Goal: Task Accomplishment & Management: Manage account settings

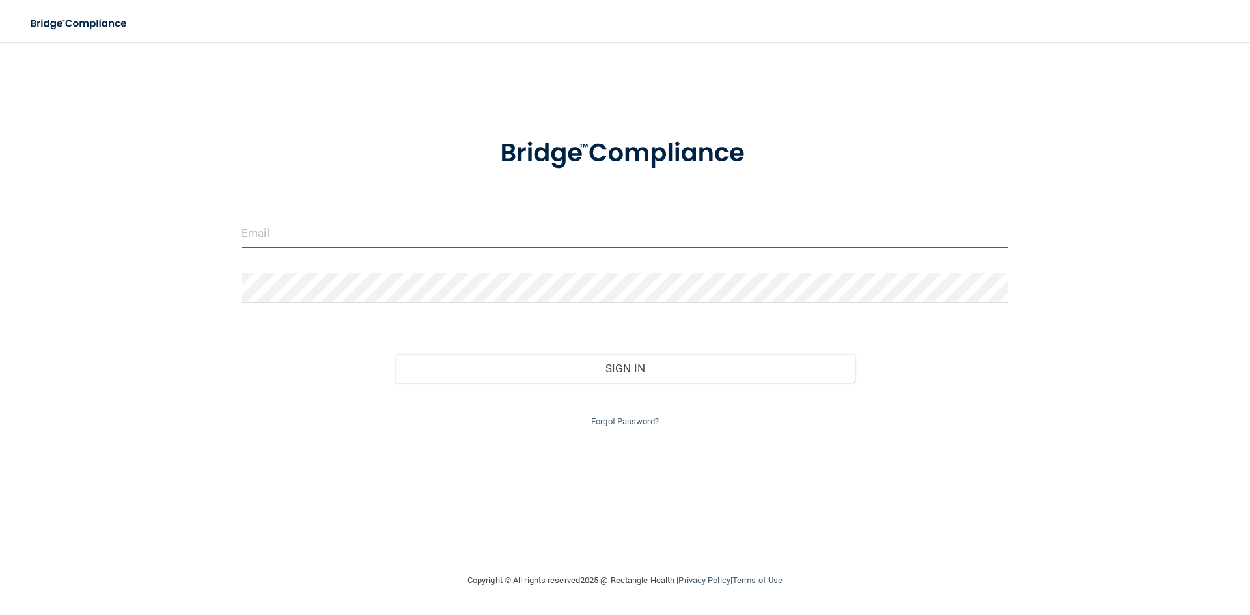
drag, startPoint x: 247, startPoint y: 238, endPoint x: 260, endPoint y: 236, distance: 13.2
click at [247, 238] on input "email" at bounding box center [624, 233] width 767 height 29
type input "[PERSON_NAME][EMAIL_ADDRESS][DOMAIN_NAME]"
click at [612, 424] on link "Forgot Password?" at bounding box center [625, 422] width 68 height 10
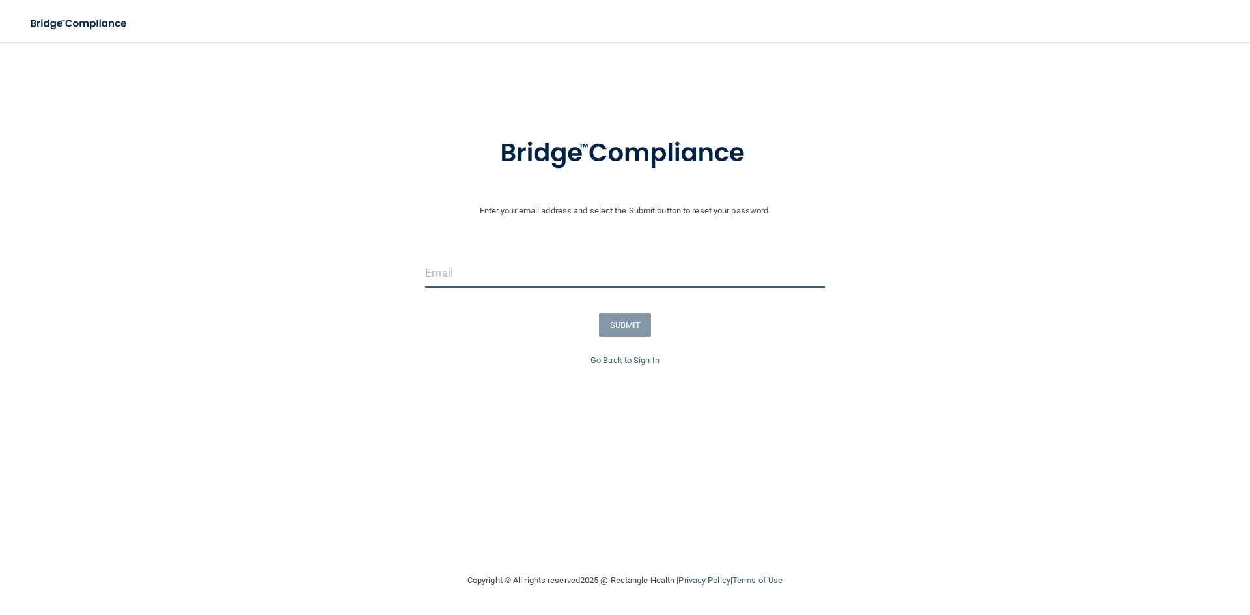
click at [461, 273] on input "email" at bounding box center [624, 272] width 399 height 29
type input "[PERSON_NAME][EMAIL_ADDRESS][DOMAIN_NAME]"
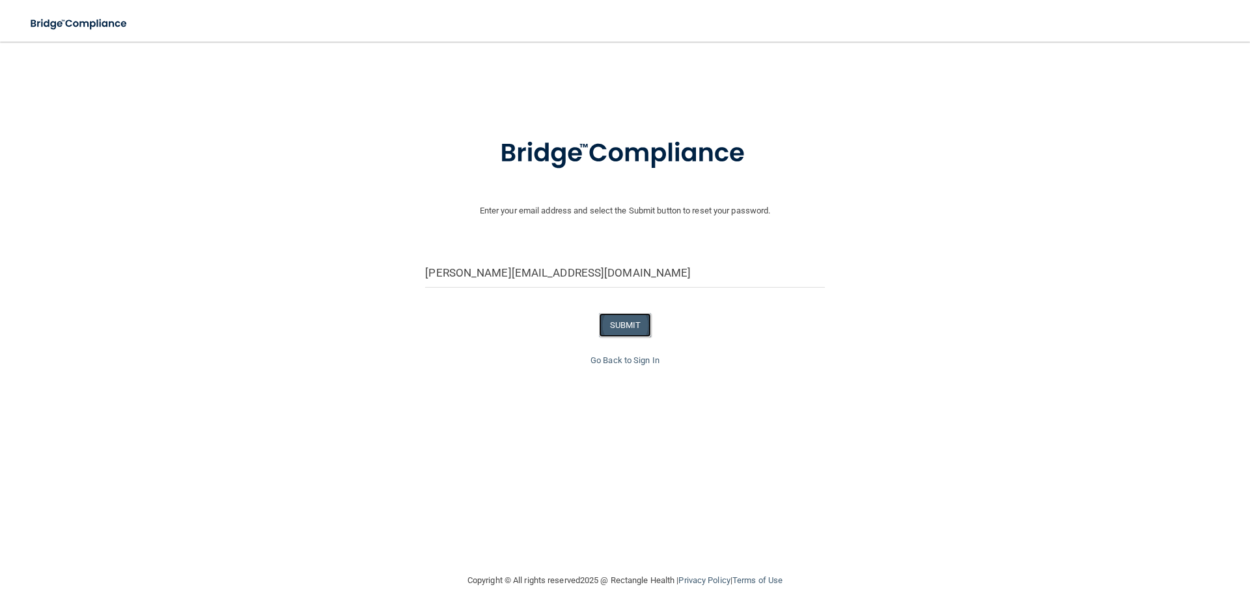
click at [627, 320] on button "SUBMIT" at bounding box center [625, 325] width 53 height 24
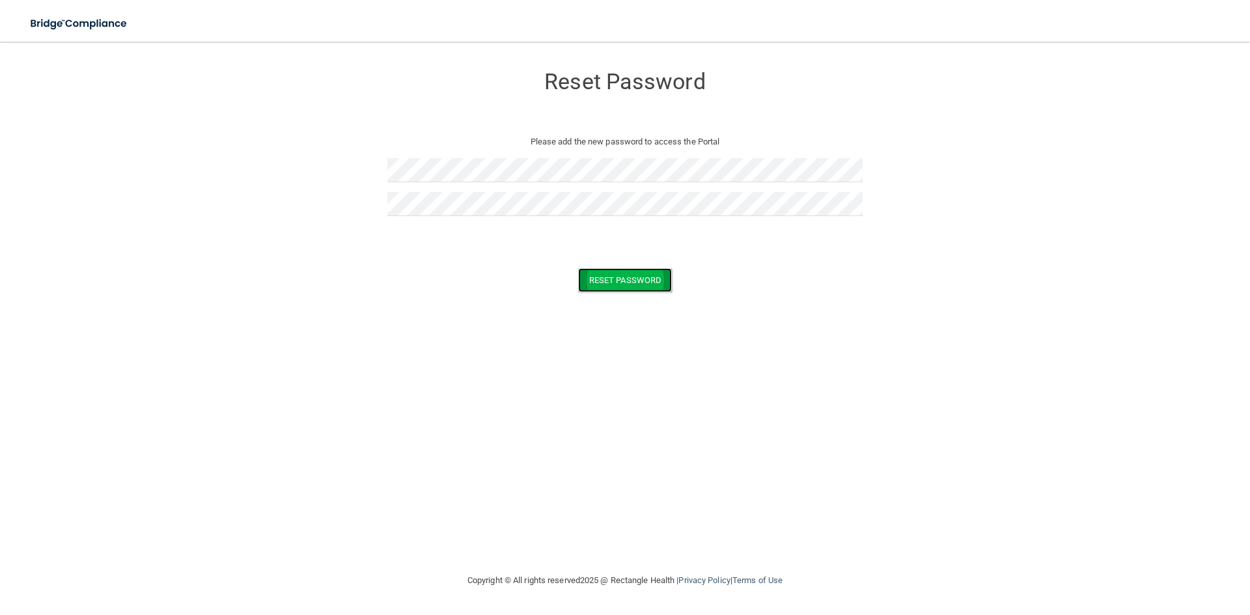
click at [627, 282] on button "Reset Password" at bounding box center [625, 280] width 94 height 24
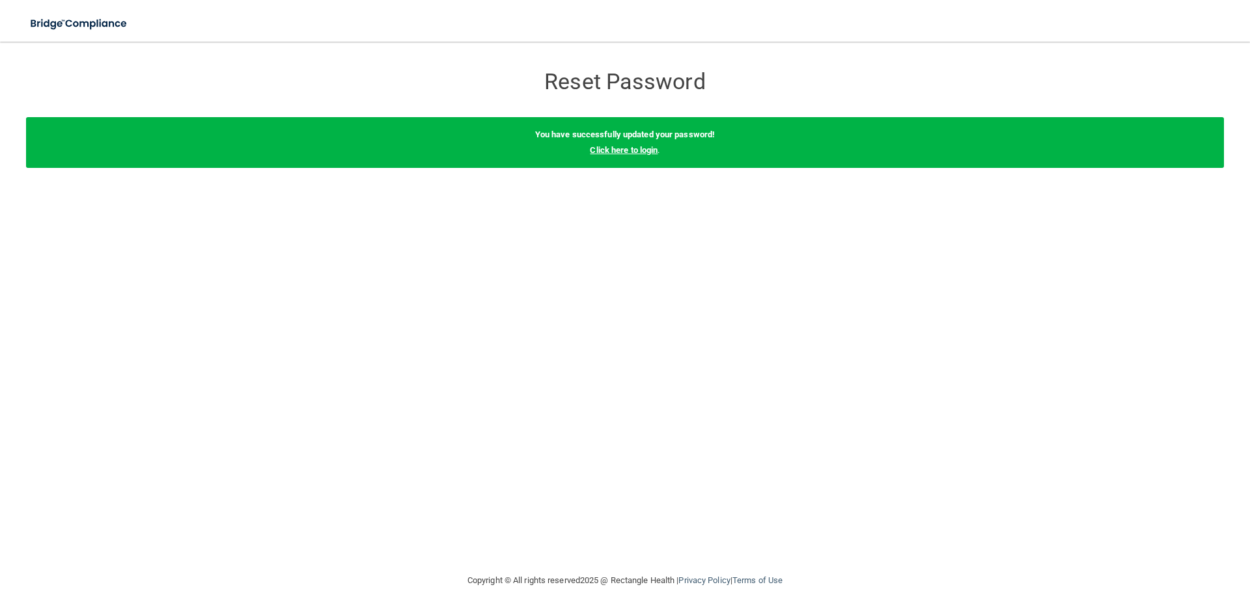
click at [638, 151] on link "Click here to login" at bounding box center [624, 150] width 68 height 10
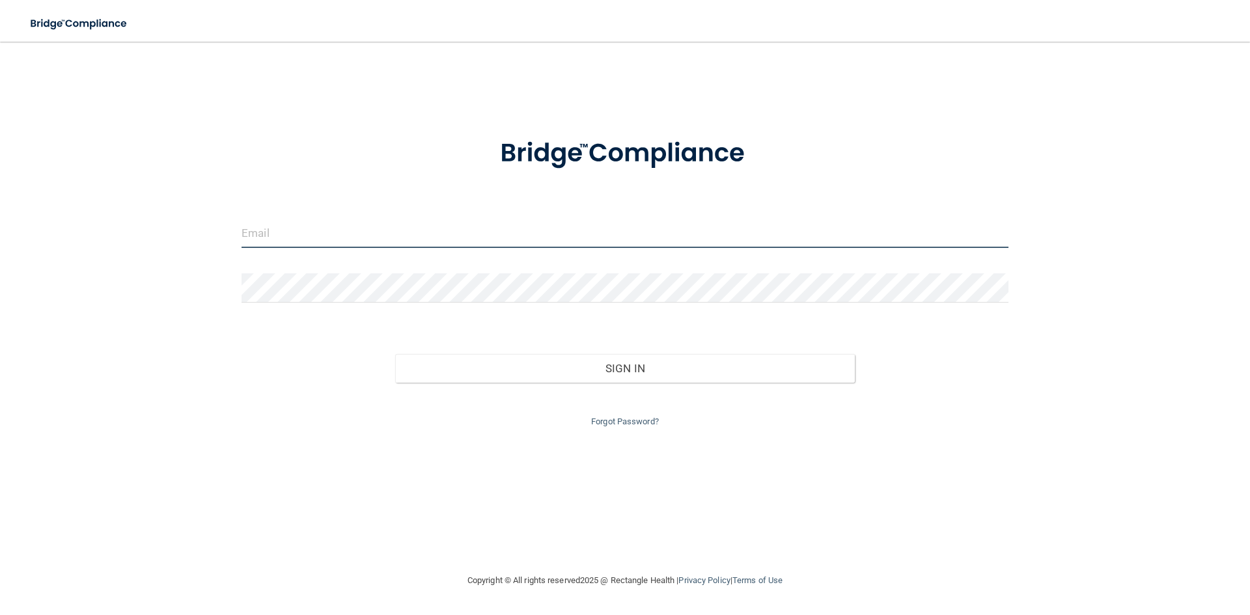
type input "[PERSON_NAME][EMAIL_ADDRESS][DOMAIN_NAME]"
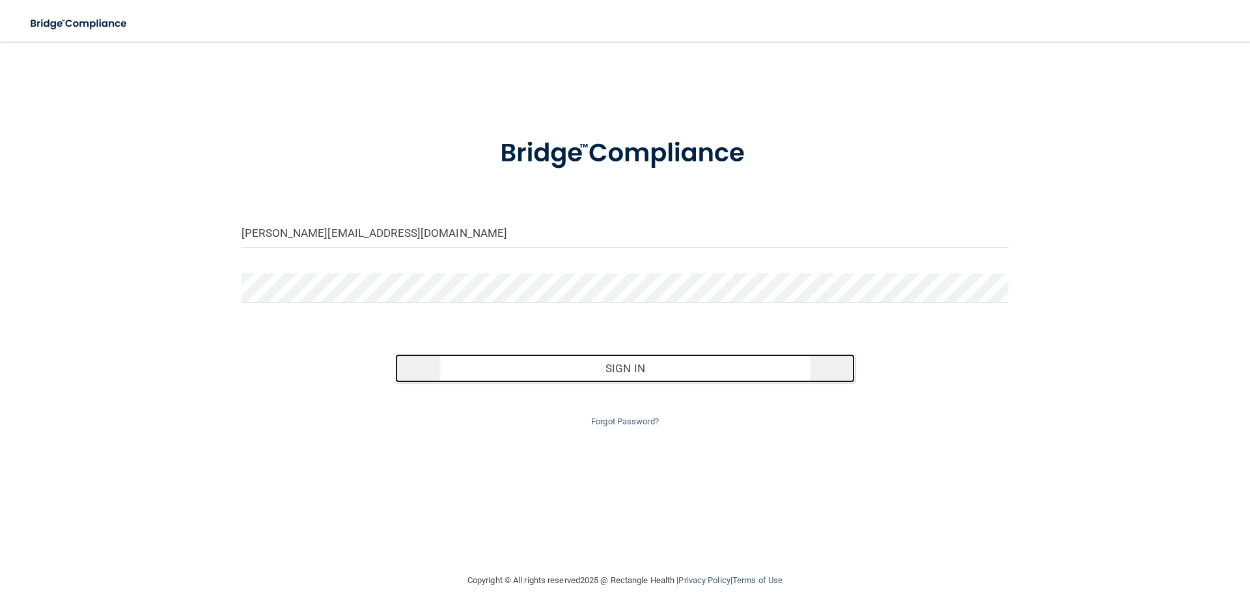
click at [590, 368] on button "Sign In" at bounding box center [625, 368] width 460 height 29
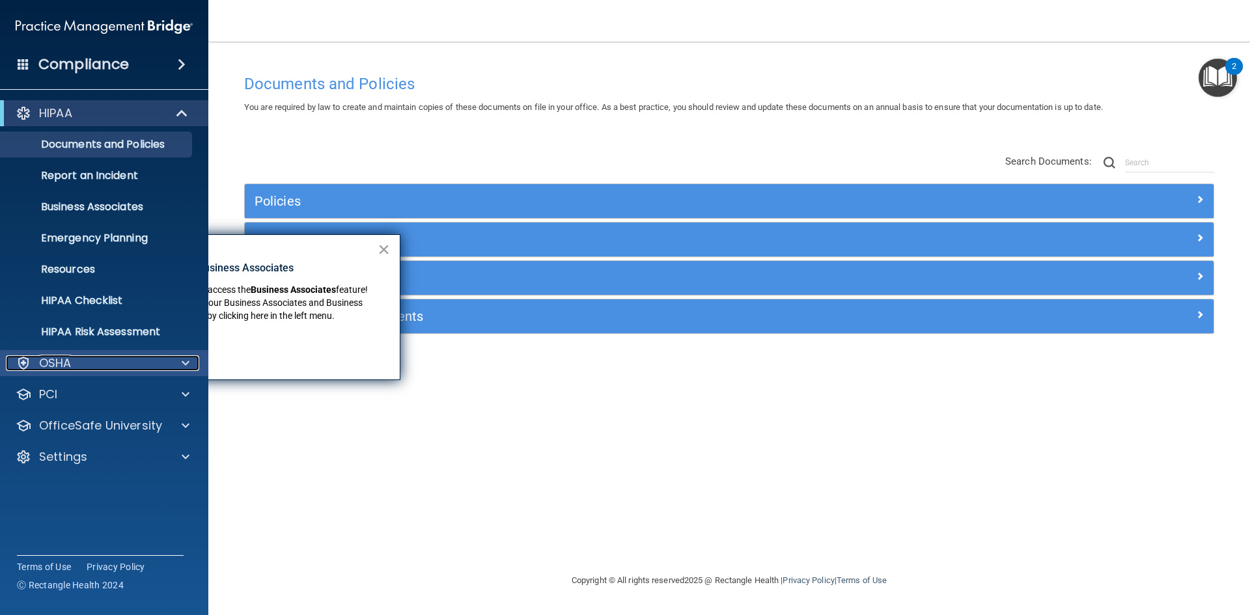
click at [144, 363] on div "OSHA" at bounding box center [86, 363] width 161 height 16
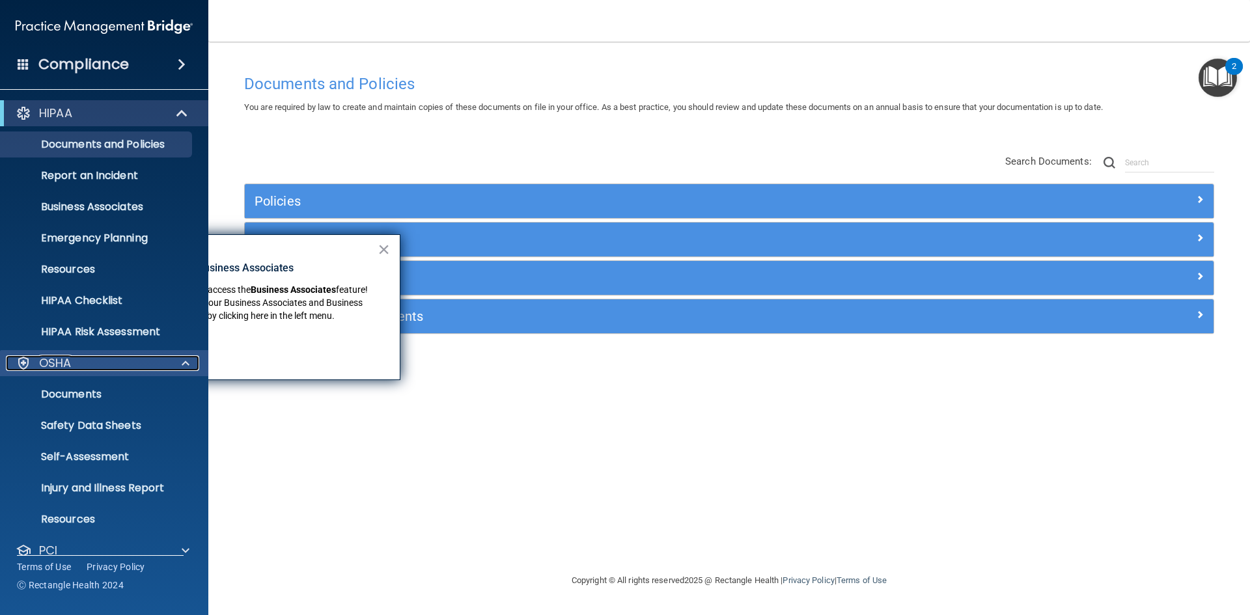
click at [149, 359] on div "OSHA" at bounding box center [86, 363] width 161 height 16
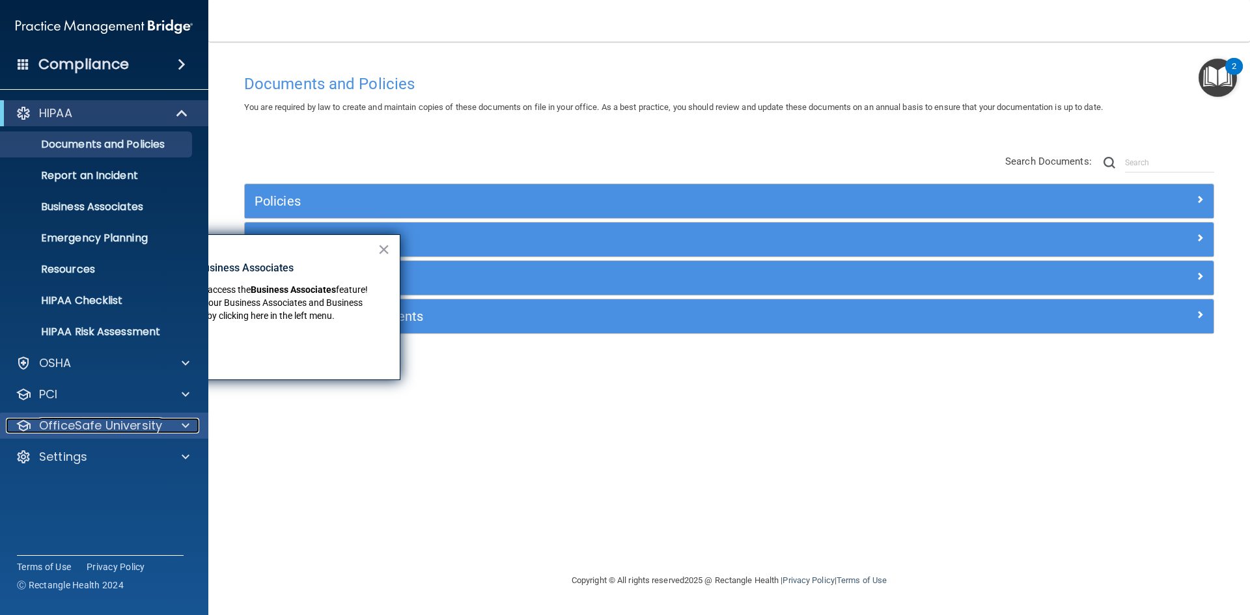
click at [159, 432] on p "OfficeSafe University" at bounding box center [100, 426] width 123 height 16
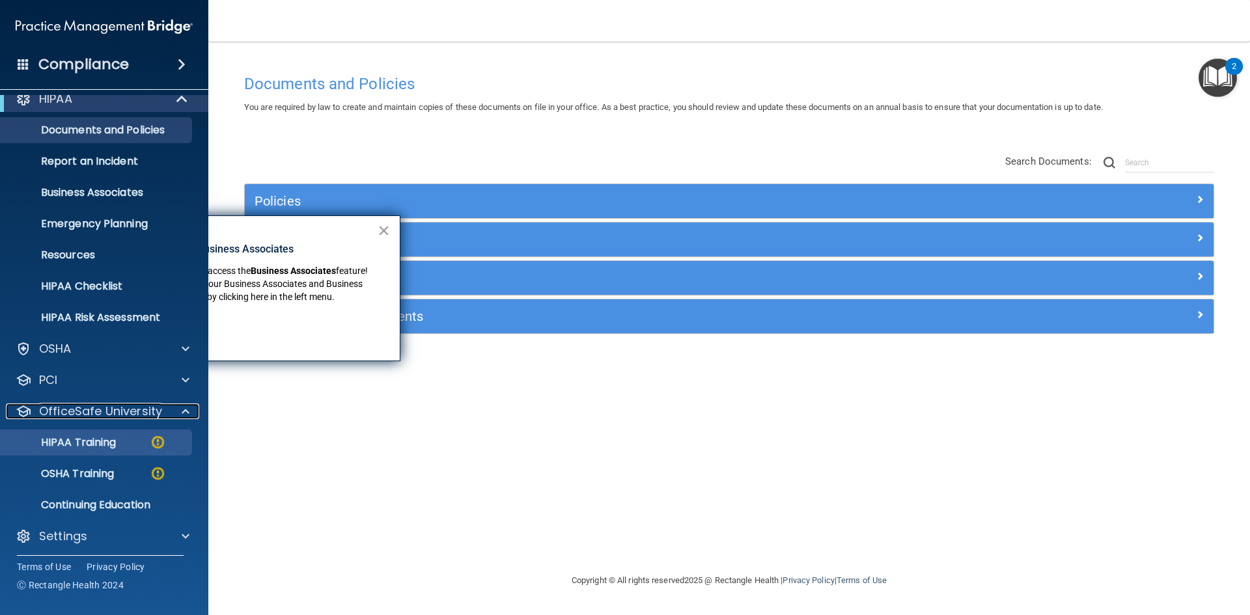
scroll to position [19, 0]
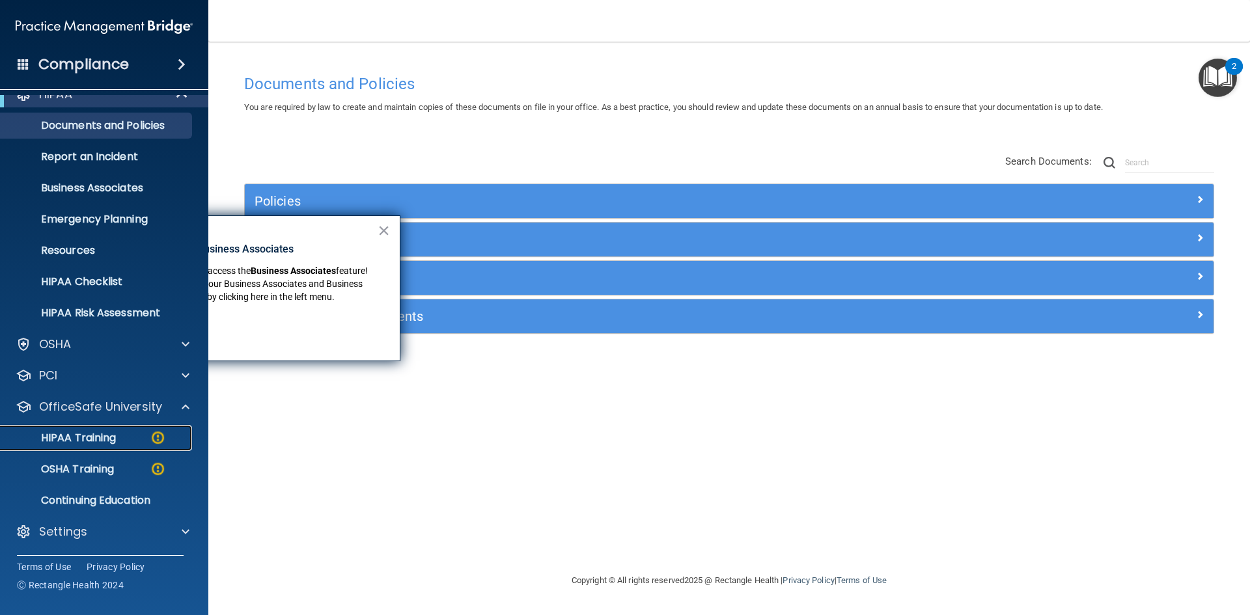
click at [106, 434] on p "HIPAA Training" at bounding box center [61, 438] width 107 height 13
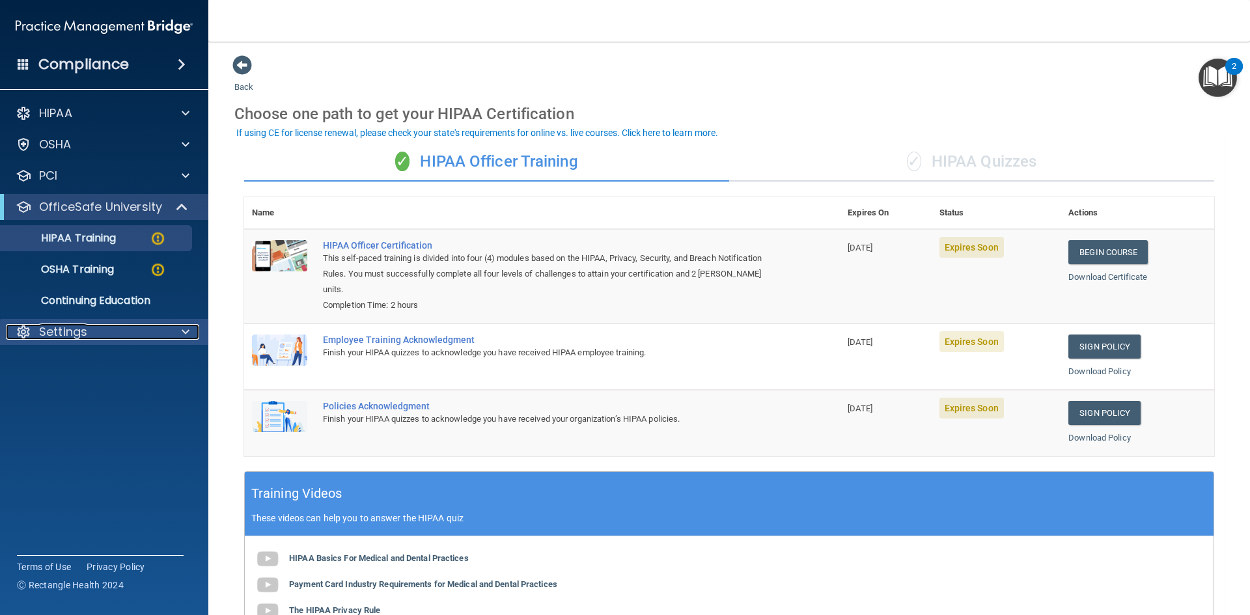
click at [118, 329] on div "Settings" at bounding box center [86, 332] width 161 height 16
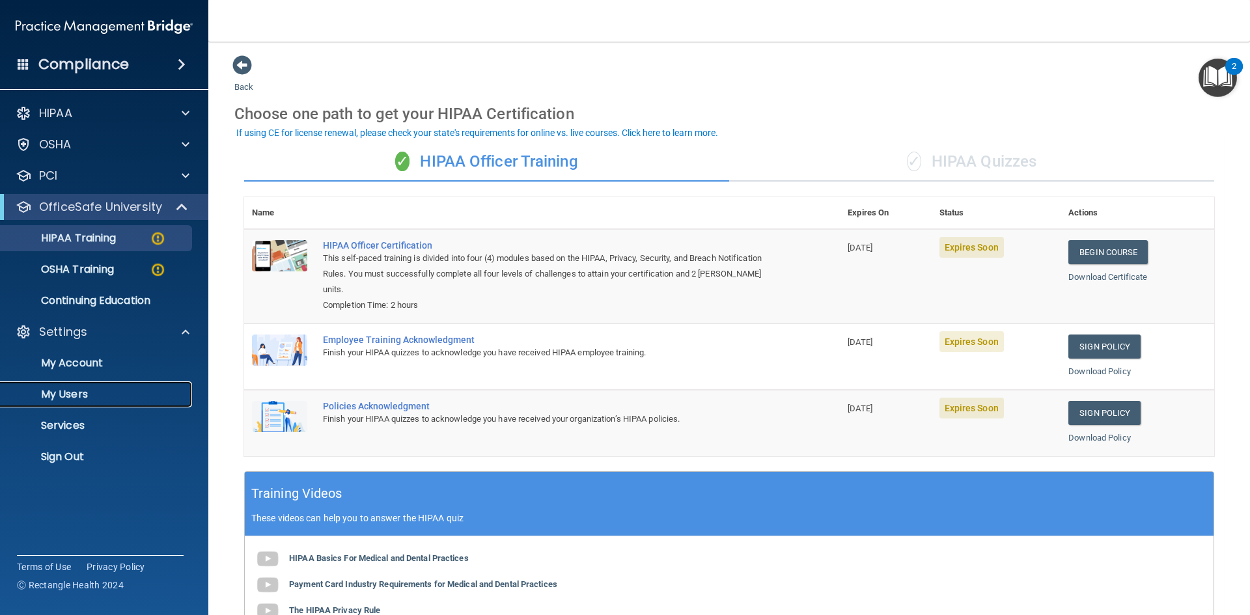
click at [68, 389] on p "My Users" at bounding box center [97, 394] width 178 height 13
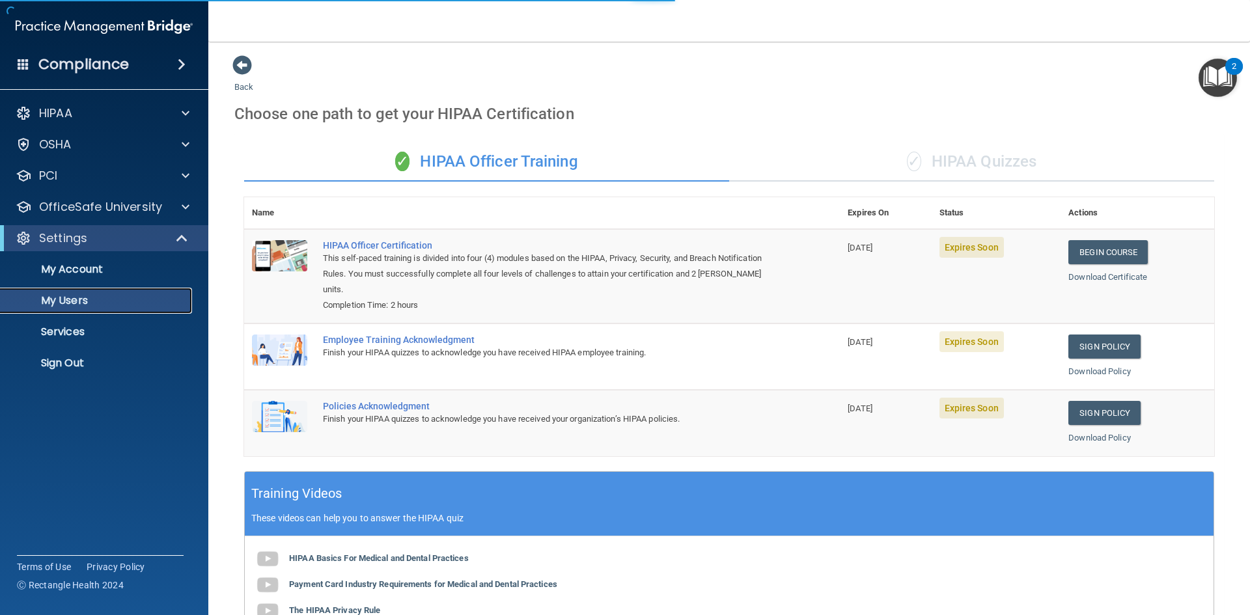
select select "20"
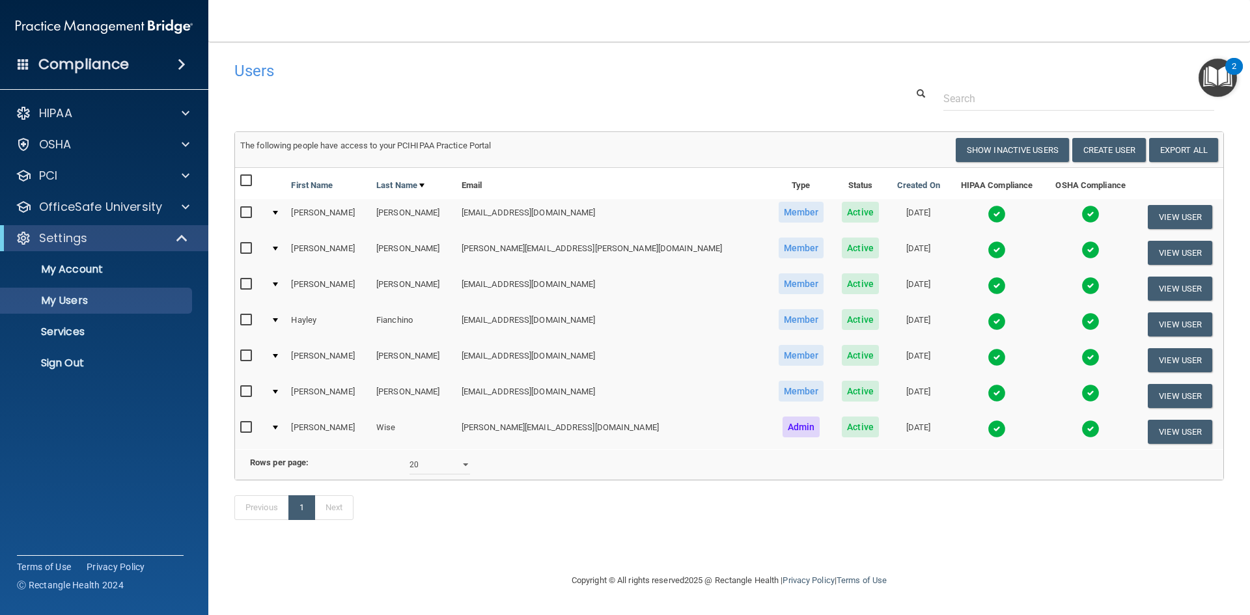
click at [247, 212] on input "checkbox" at bounding box center [247, 213] width 15 height 10
checkbox input "true"
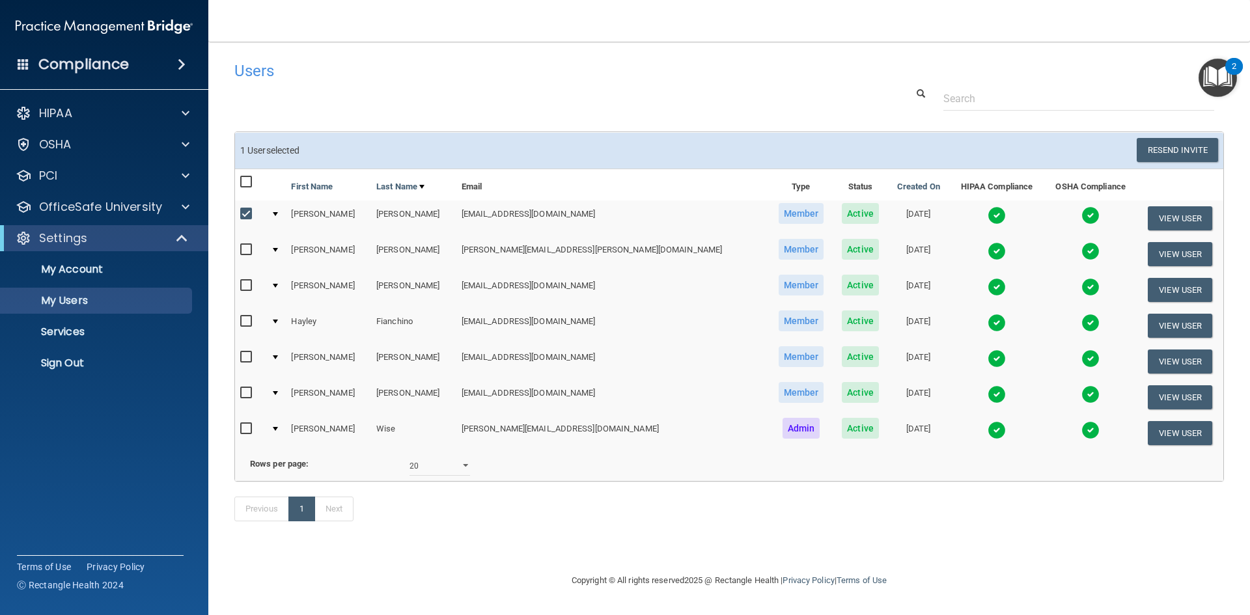
click at [280, 213] on td at bounding box center [276, 218] width 20 height 36
click at [278, 215] on div at bounding box center [275, 214] width 5 height 4
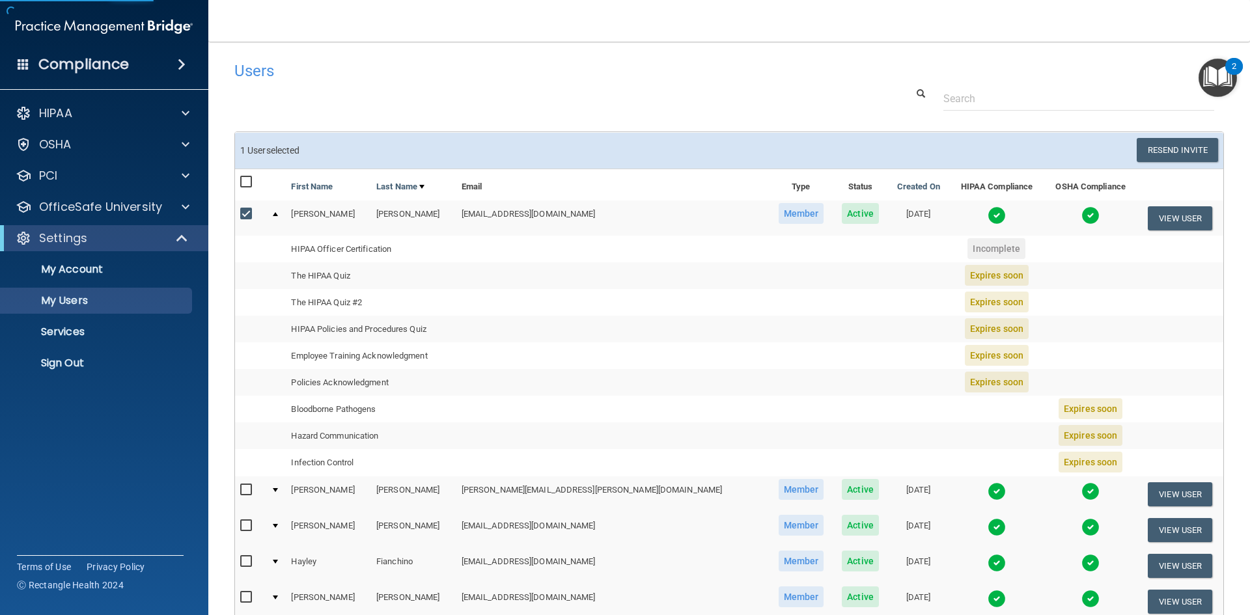
click at [278, 213] on div at bounding box center [275, 214] width 5 height 4
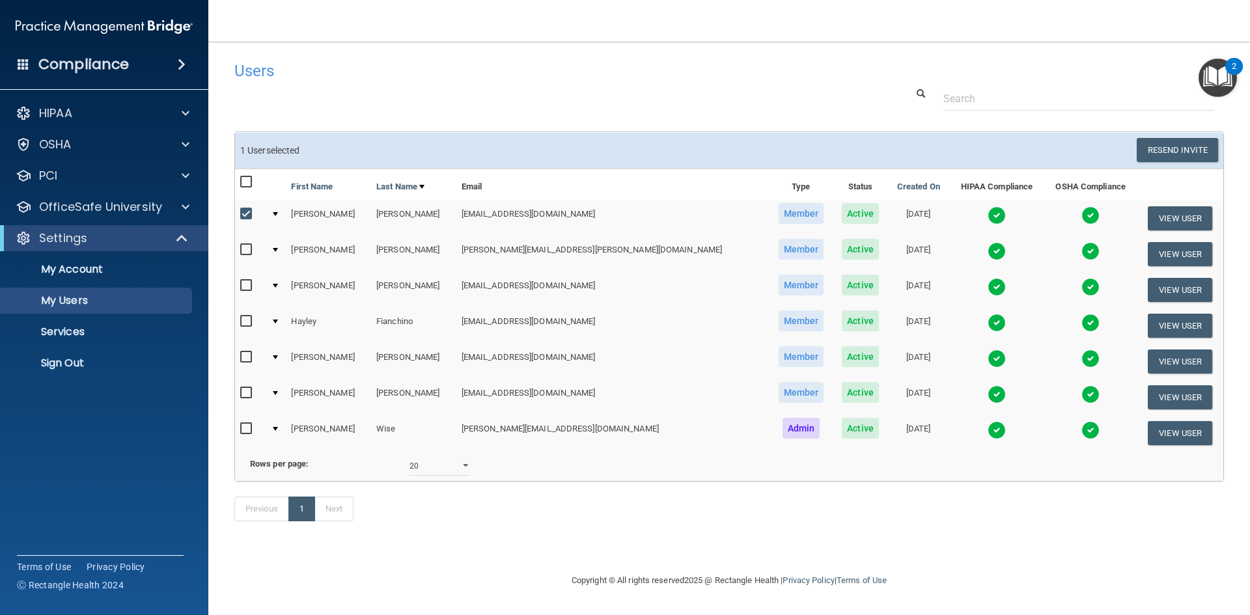
click at [282, 210] on td at bounding box center [276, 218] width 20 height 36
click at [283, 210] on td at bounding box center [276, 218] width 20 height 36
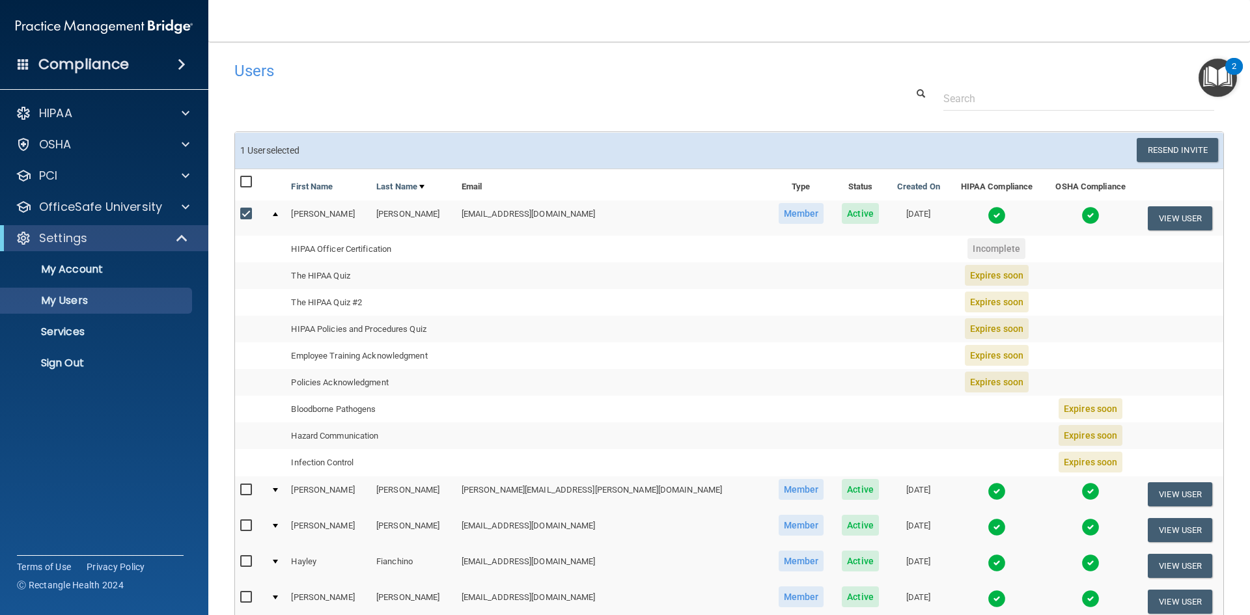
click at [278, 215] on div at bounding box center [275, 214] width 5 height 4
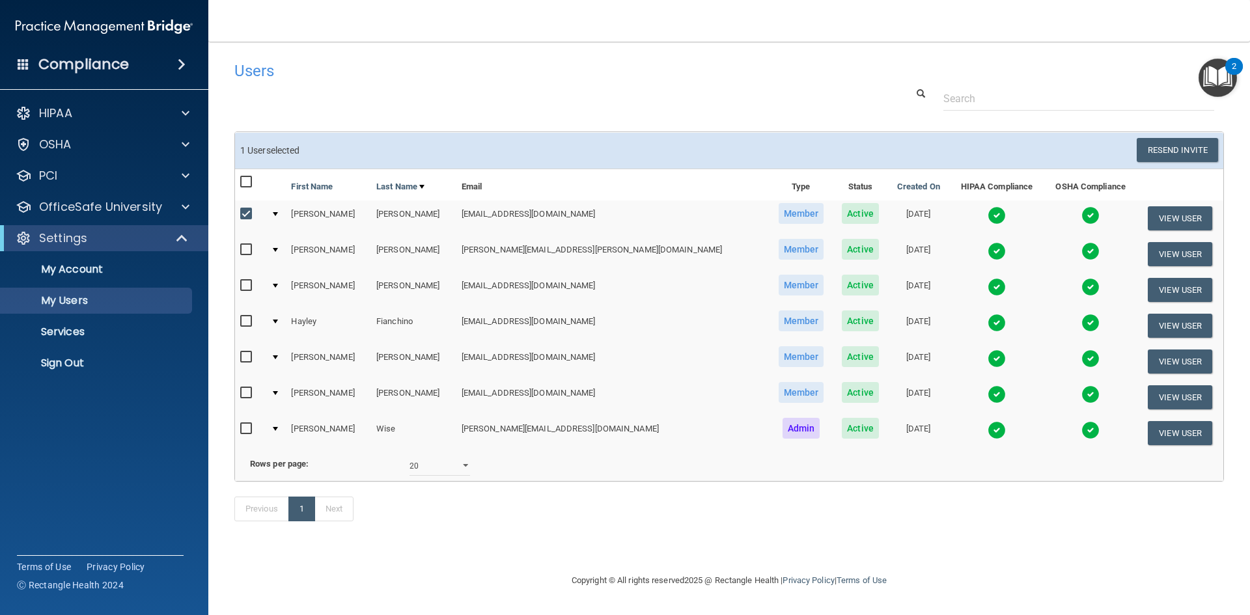
click at [278, 212] on div at bounding box center [275, 214] width 5 height 4
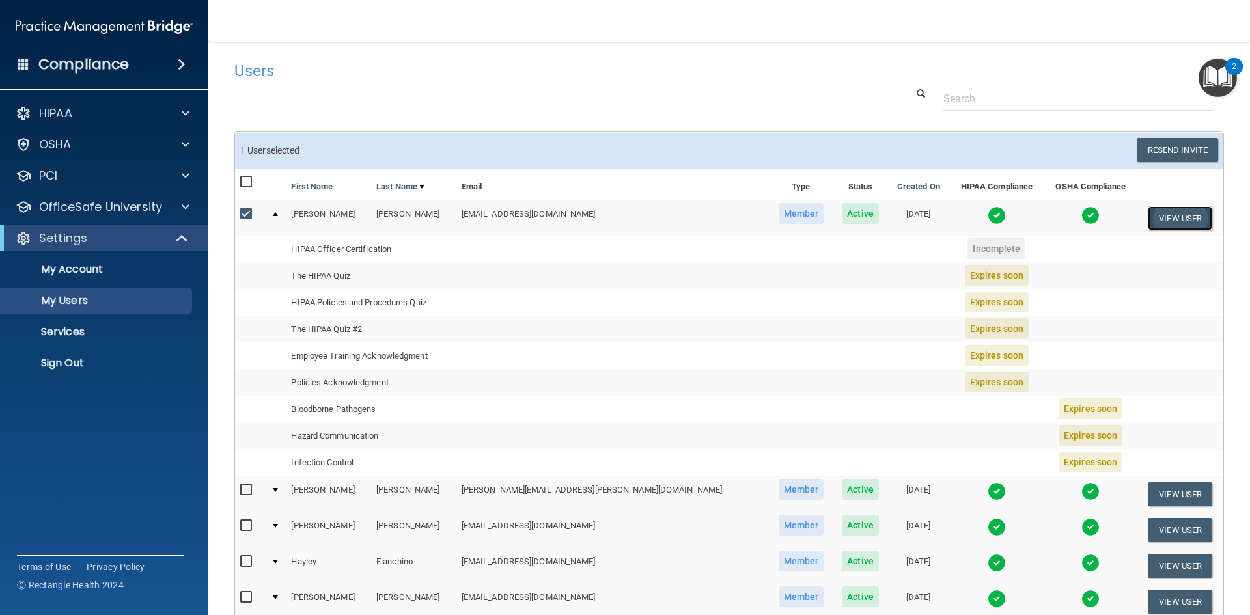
click at [1164, 218] on button "View User" at bounding box center [1179, 218] width 64 height 24
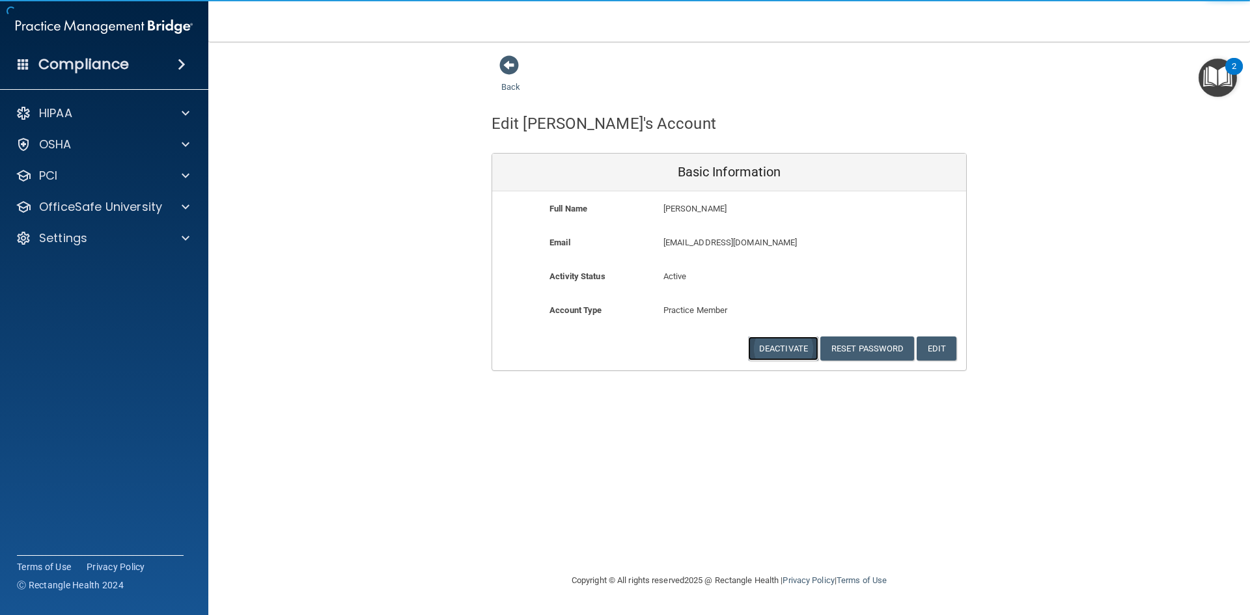
click at [790, 355] on button "Deactivate" at bounding box center [783, 348] width 70 height 24
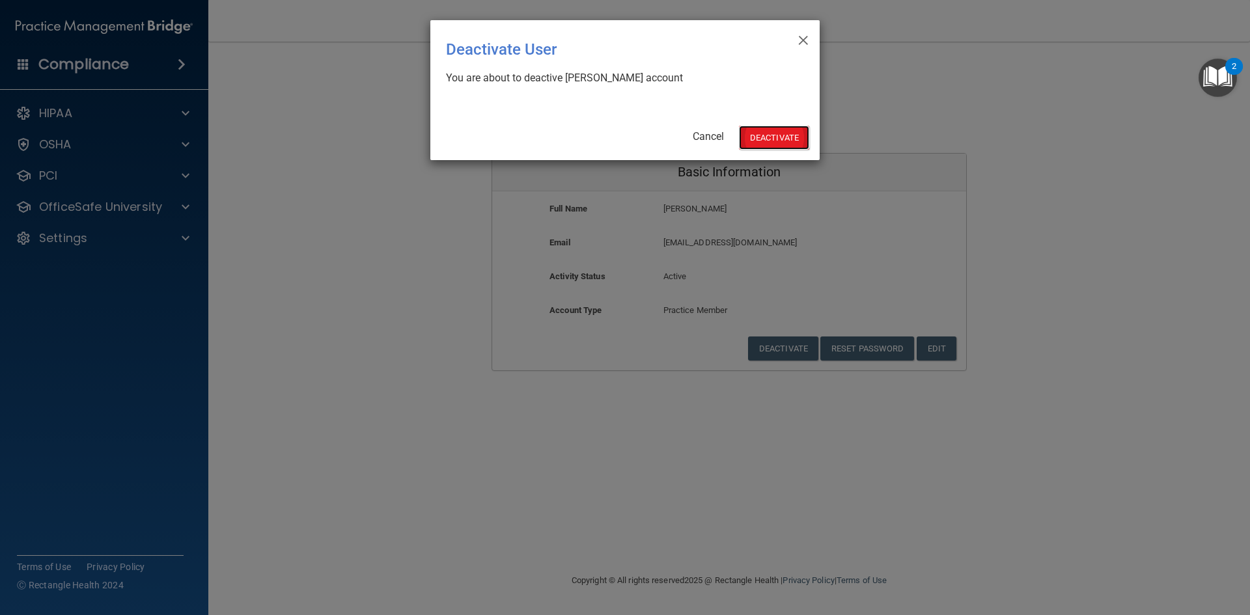
click at [775, 128] on button "Deactivate" at bounding box center [774, 138] width 70 height 24
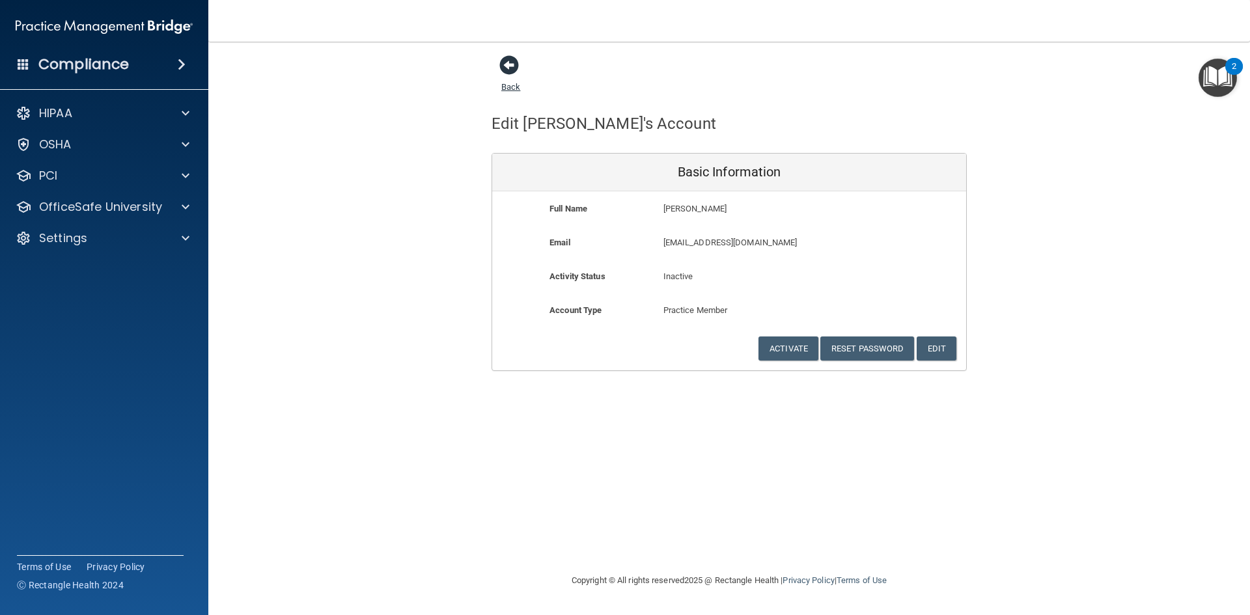
click at [506, 63] on span at bounding box center [509, 65] width 20 height 20
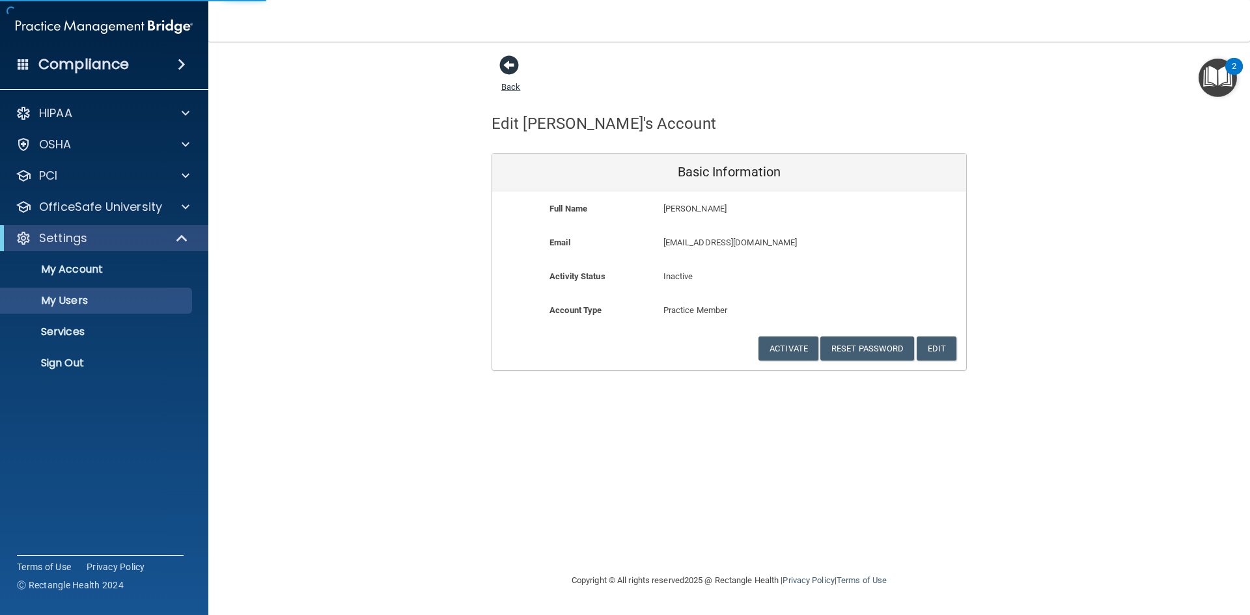
select select "20"
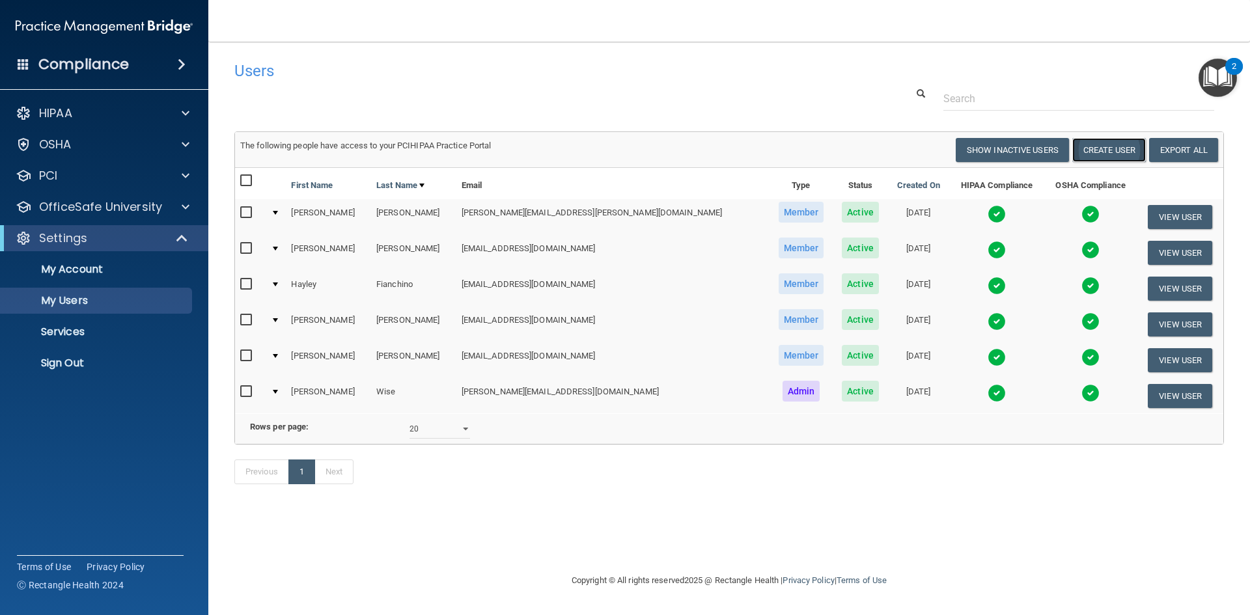
click at [1105, 148] on button "Create User" at bounding box center [1109, 150] width 74 height 24
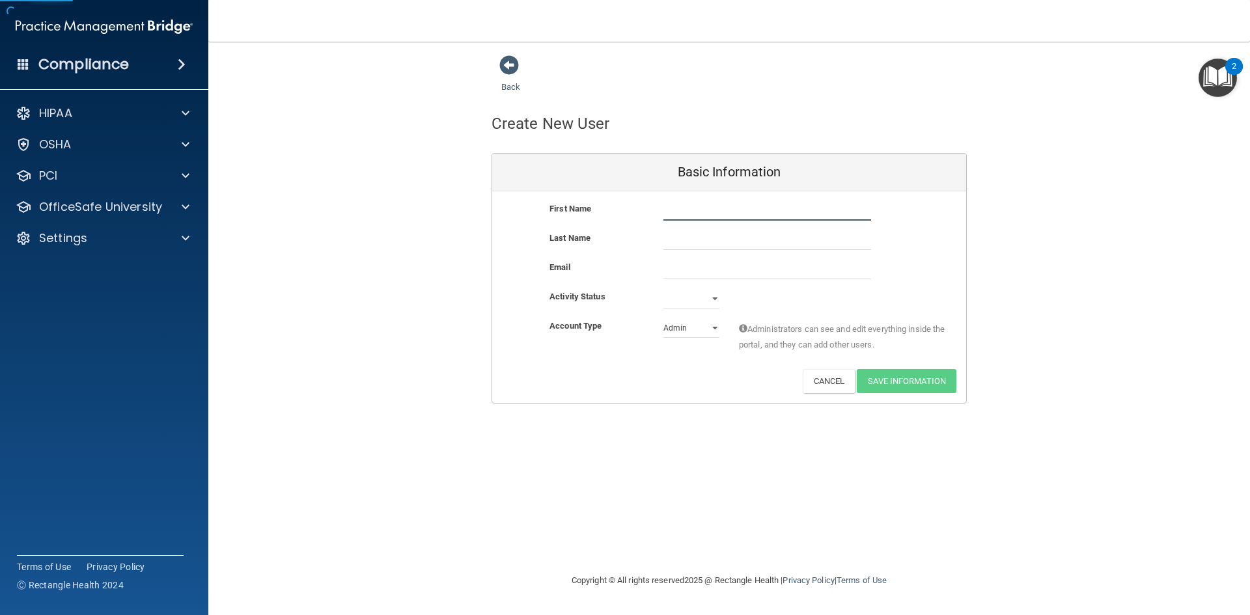
click at [670, 216] on input "text" at bounding box center [767, 211] width 208 height 20
type input "Ashley"
click at [688, 237] on input "text" at bounding box center [767, 240] width 208 height 20
type input "Corea"
click at [696, 296] on select "Active Inactive" at bounding box center [691, 299] width 56 height 20
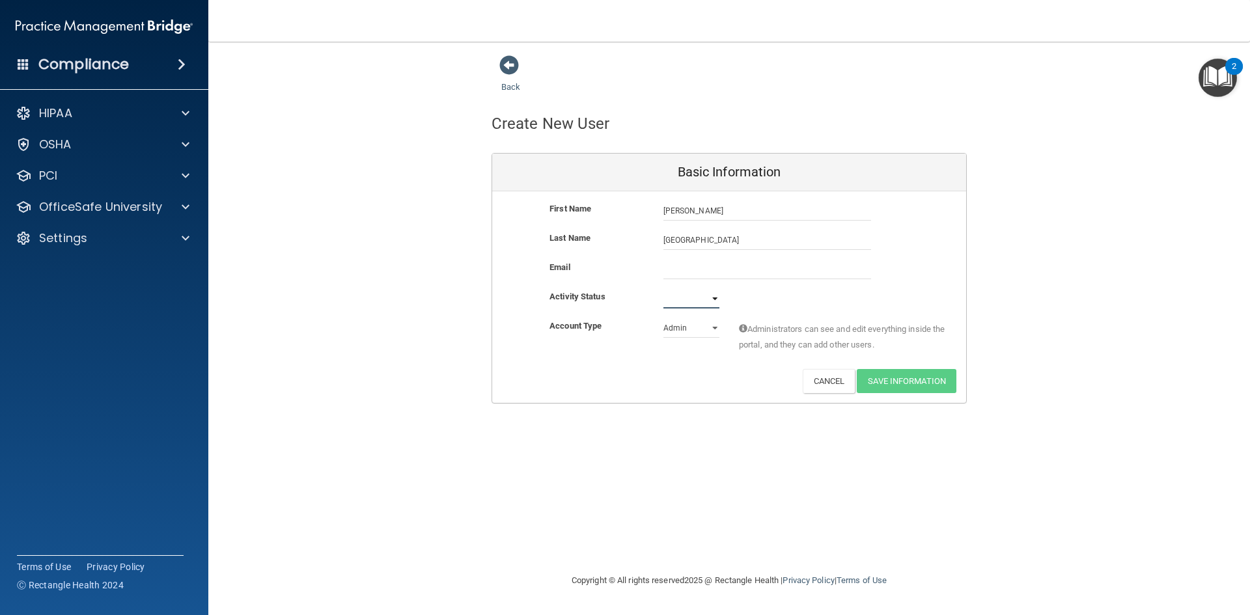
select select "active"
click at [663, 289] on select "Active Inactive" at bounding box center [691, 299] width 56 height 20
click at [689, 270] on input "email" at bounding box center [767, 270] width 208 height 20
drag, startPoint x: 801, startPoint y: 271, endPoint x: 616, endPoint y: 273, distance: 184.2
click at [618, 273] on div "Email ashley.saldivar92@gmail.com ashley.saldivar92@gmail.com" at bounding box center [729, 270] width 474 height 20
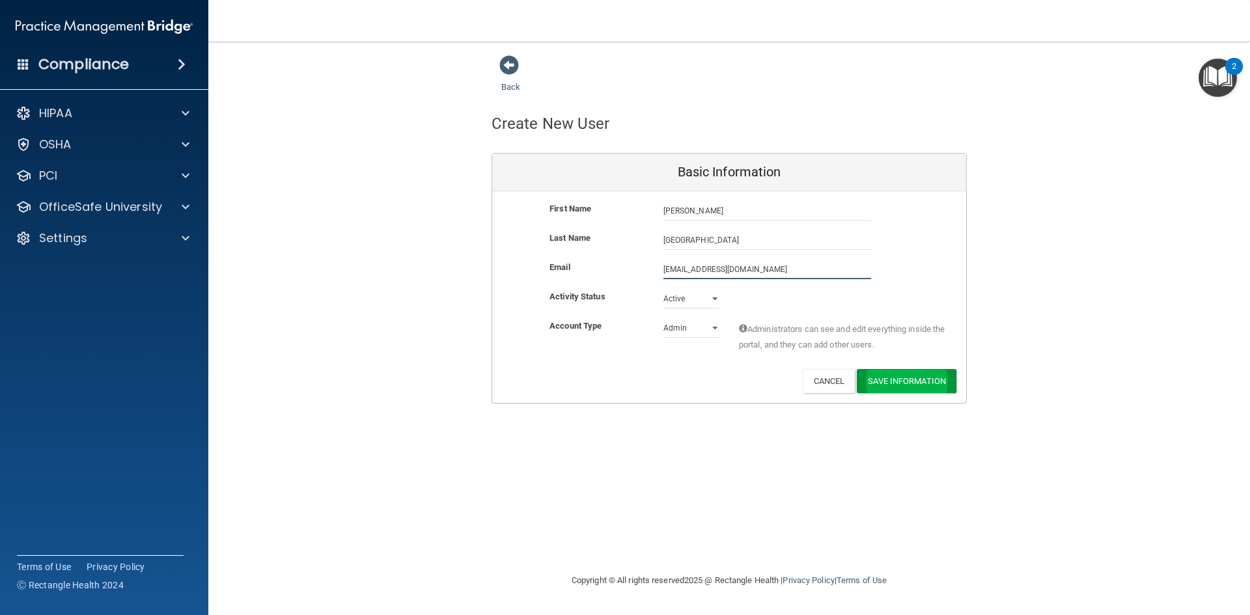
type input "ashley.saldivar92@gmail.com"
click at [905, 383] on button "Save Information" at bounding box center [906, 384] width 100 height 24
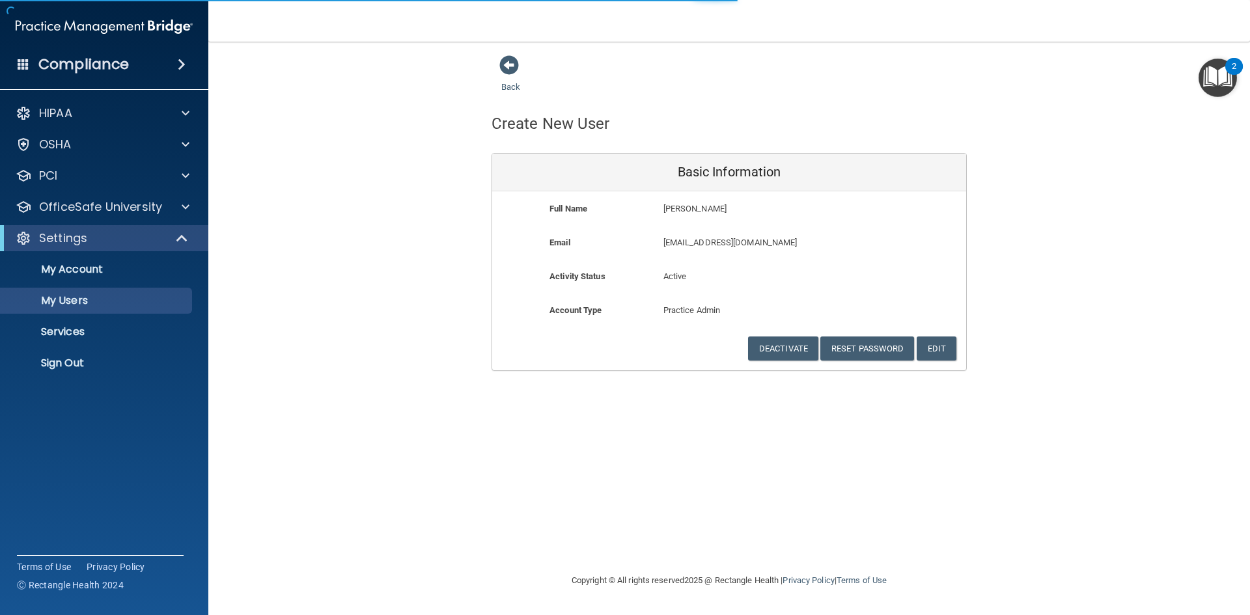
select select "20"
